Goal: Navigation & Orientation: Find specific page/section

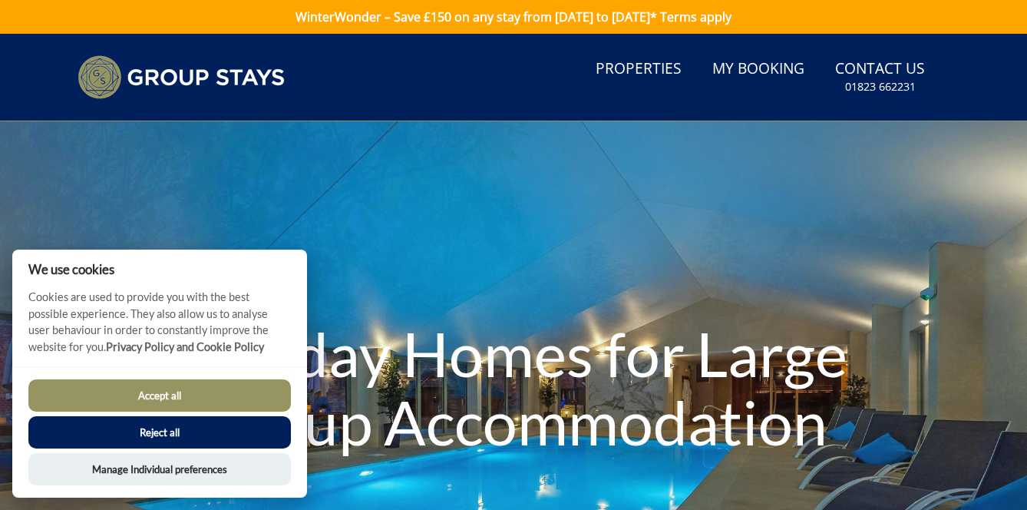
click at [160, 396] on button "Accept all" at bounding box center [159, 395] width 262 height 32
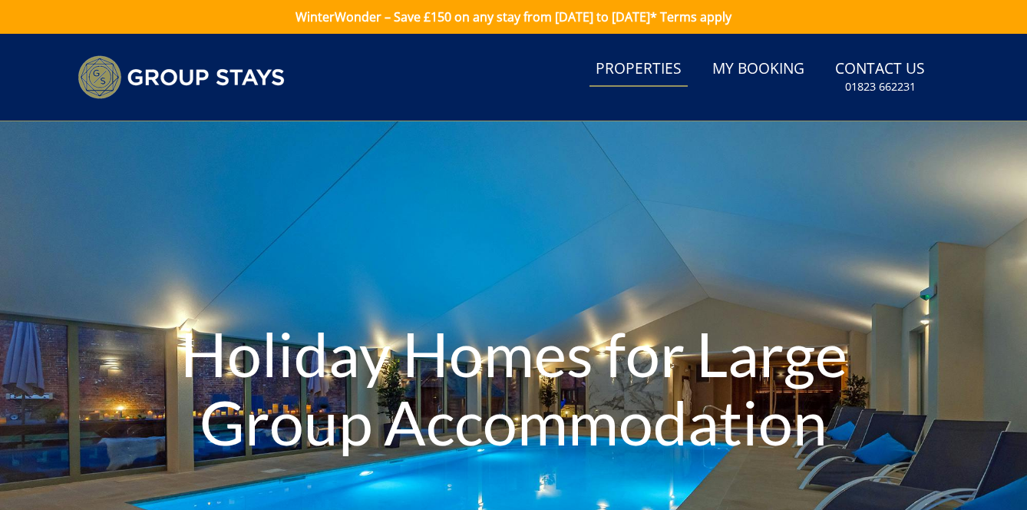
click at [648, 77] on link "Properties" at bounding box center [638, 69] width 98 height 35
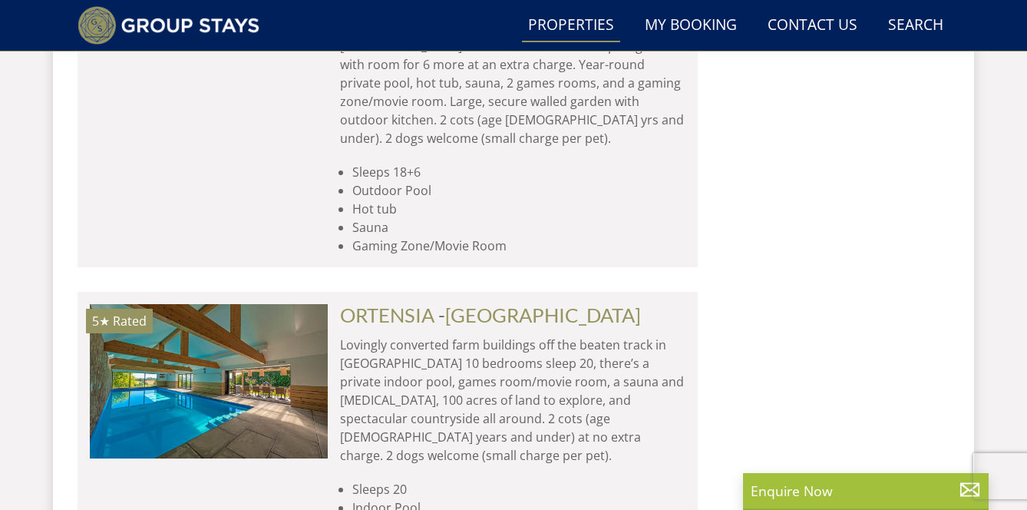
scroll to position [2320, 0]
